Goal: Task Accomplishment & Management: Complete application form

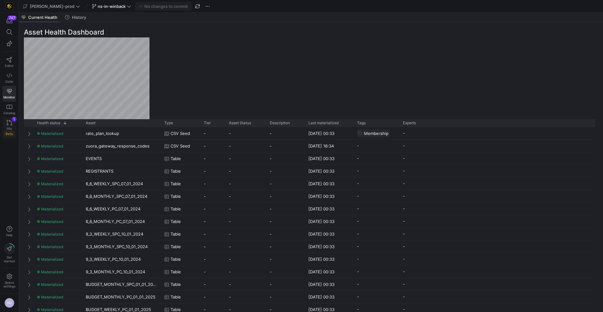
click at [9, 123] on icon at bounding box center [10, 123] width 6 height 6
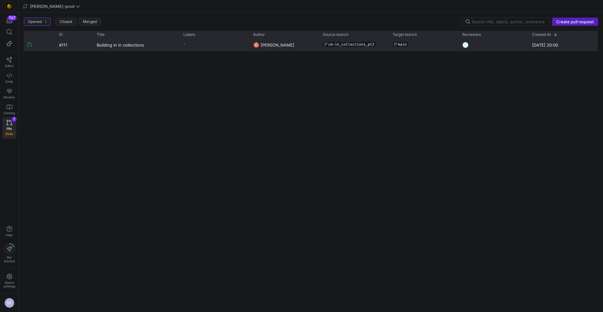
click at [247, 45] on div "-" at bounding box center [215, 45] width 70 height 12
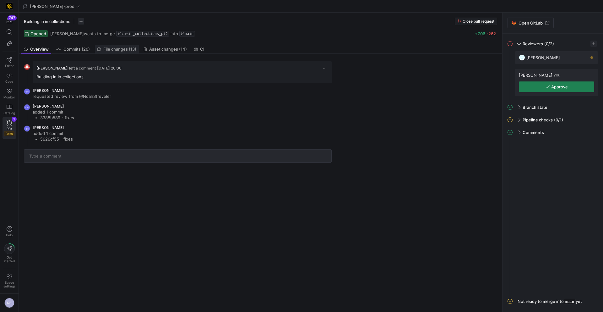
click at [126, 47] on span "File changes (13)" at bounding box center [119, 49] width 33 height 4
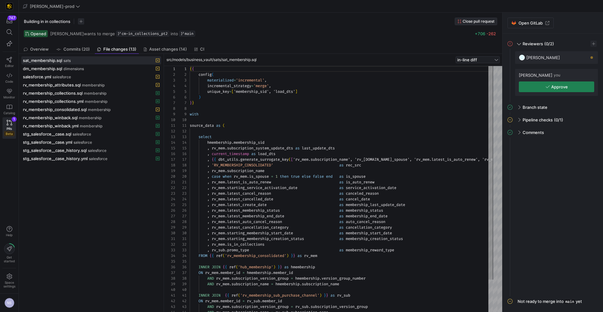
scroll to position [57, 0]
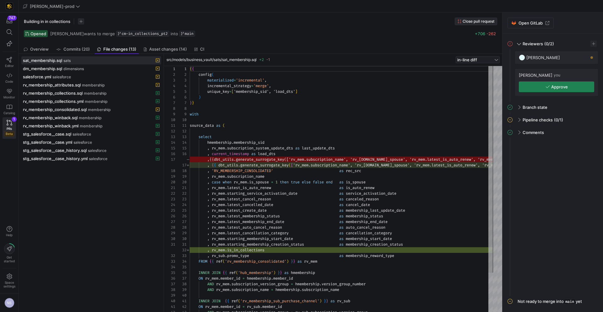
click at [478, 19] on span "Close pull request" at bounding box center [479, 21] width 32 height 4
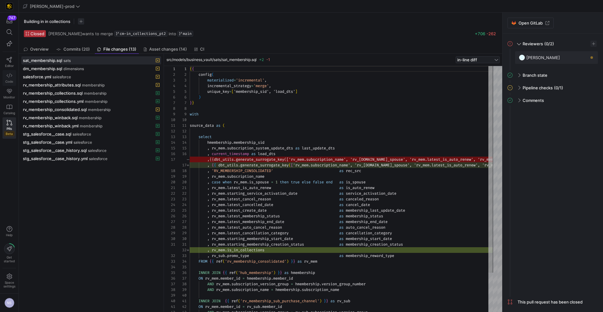
click at [7, 80] on span "Code" at bounding box center [9, 82] width 8 height 4
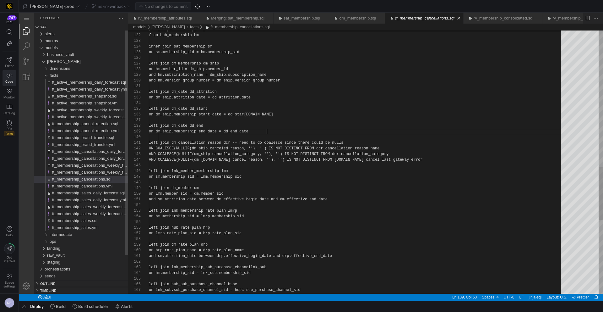
scroll to position [45, 118]
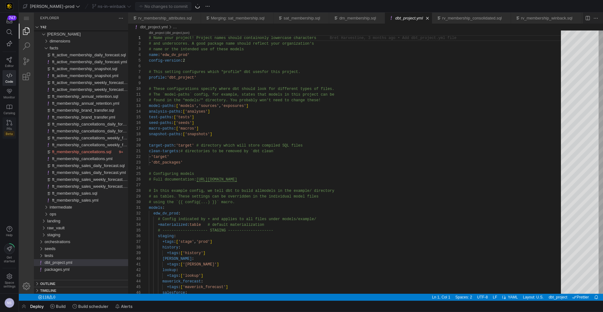
click at [9, 131] on span "Beta" at bounding box center [9, 133] width 10 height 5
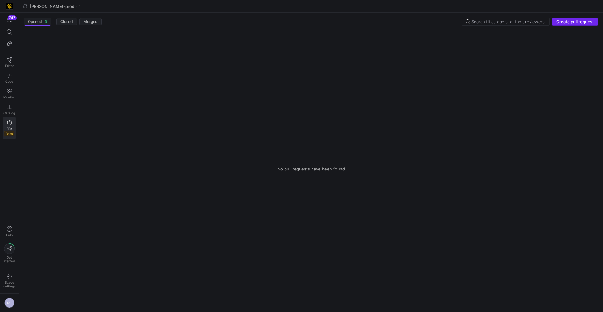
click at [573, 24] on span "Create pull request" at bounding box center [576, 21] width 38 height 5
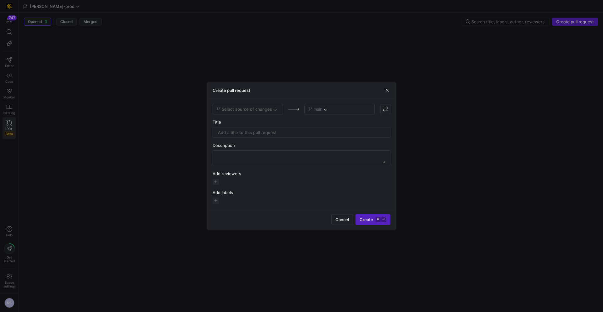
click at [242, 113] on div "Select source of changes" at bounding box center [248, 109] width 70 height 11
click at [255, 108] on div "Select source of changes" at bounding box center [248, 109] width 70 height 11
click at [264, 109] on div "Select source of changes" at bounding box center [248, 109] width 70 height 11
click at [269, 109] on div "Select source of changes" at bounding box center [248, 109] width 70 height 11
click at [224, 108] on div "Select source of changes" at bounding box center [248, 109] width 70 height 11
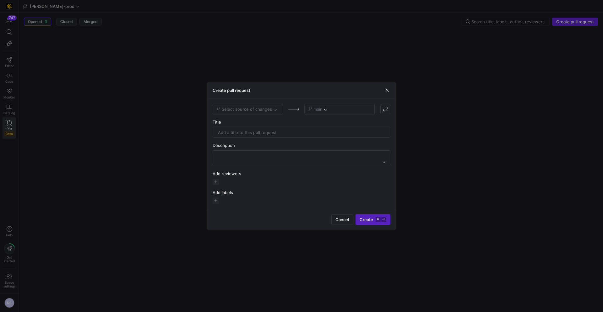
click at [306, 111] on div "main" at bounding box center [340, 109] width 70 height 11
click at [269, 111] on span "Select source of changes" at bounding box center [247, 109] width 50 height 5
type input "ns-i"
click at [264, 120] on div "ns-in-winback" at bounding box center [248, 119] width 60 height 5
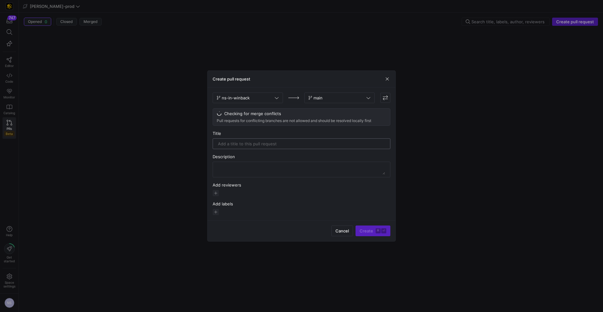
click at [254, 146] on input "text" at bounding box center [301, 143] width 167 height 5
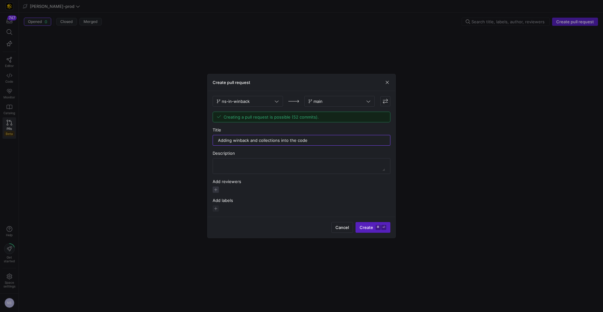
type input "Adding winback and collections into the code"
click at [217, 192] on span "button" at bounding box center [216, 189] width 6 height 6
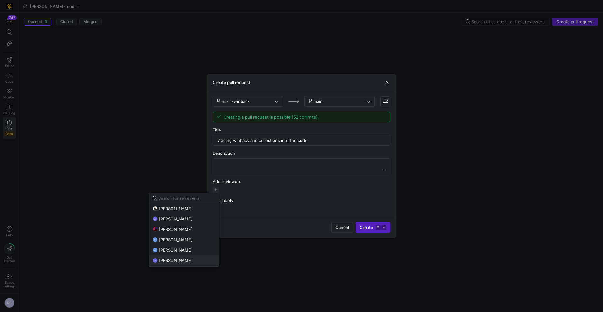
click at [171, 257] on button "CM [PERSON_NAME]" at bounding box center [184, 260] width 70 height 10
click at [181, 237] on span "[PERSON_NAME]" at bounding box center [176, 239] width 34 height 5
drag, startPoint x: 366, startPoint y: 227, endPoint x: 371, endPoint y: 225, distance: 5.1
click at [366, 227] on div at bounding box center [301, 156] width 603 height 312
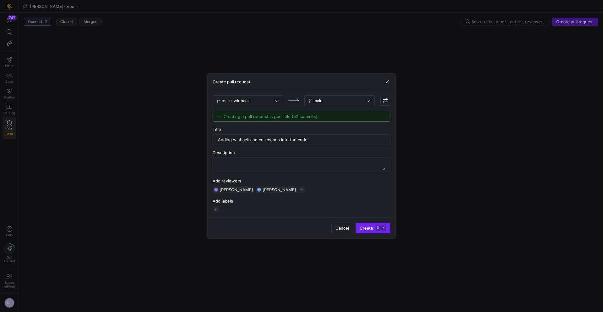
click at [371, 225] on span "Create ⌘ ⏎" at bounding box center [373, 227] width 27 height 5
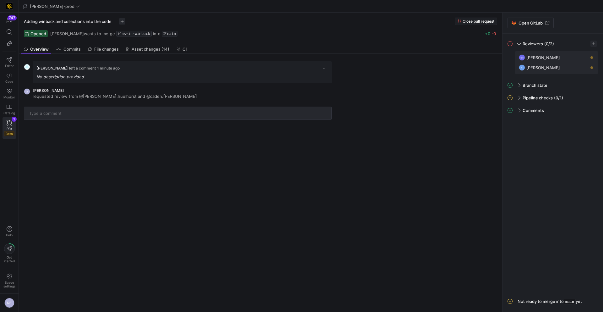
drag, startPoint x: 421, startPoint y: 218, endPoint x: 201, endPoint y: 126, distance: 239.0
click at [421, 218] on div "[PERSON_NAME] left a comment 1 minute ago No description provided NS [PERSON_NA…" at bounding box center [259, 183] width 481 height 258
